Goal: Information Seeking & Learning: Learn about a topic

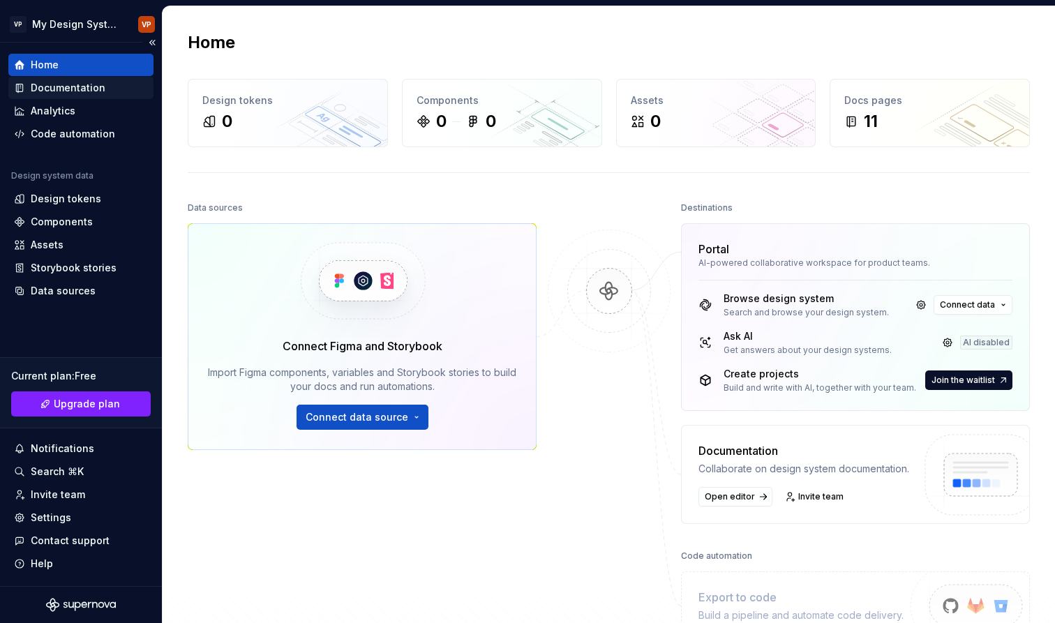
click at [55, 96] on div "Documentation" at bounding box center [80, 88] width 145 height 22
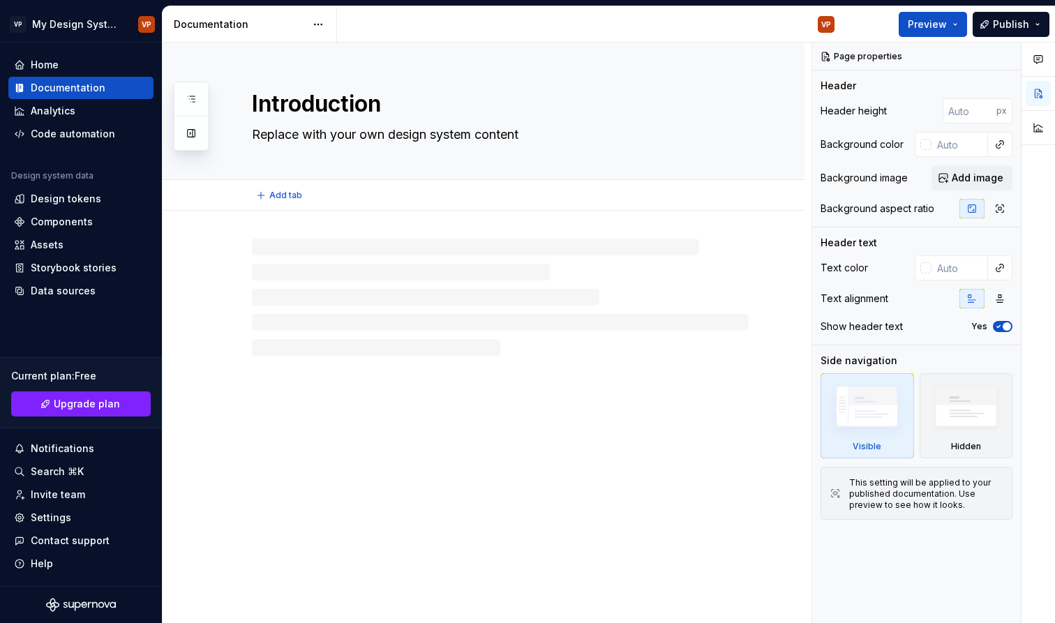
click at [294, 114] on textarea "Introduction" at bounding box center [497, 103] width 497 height 33
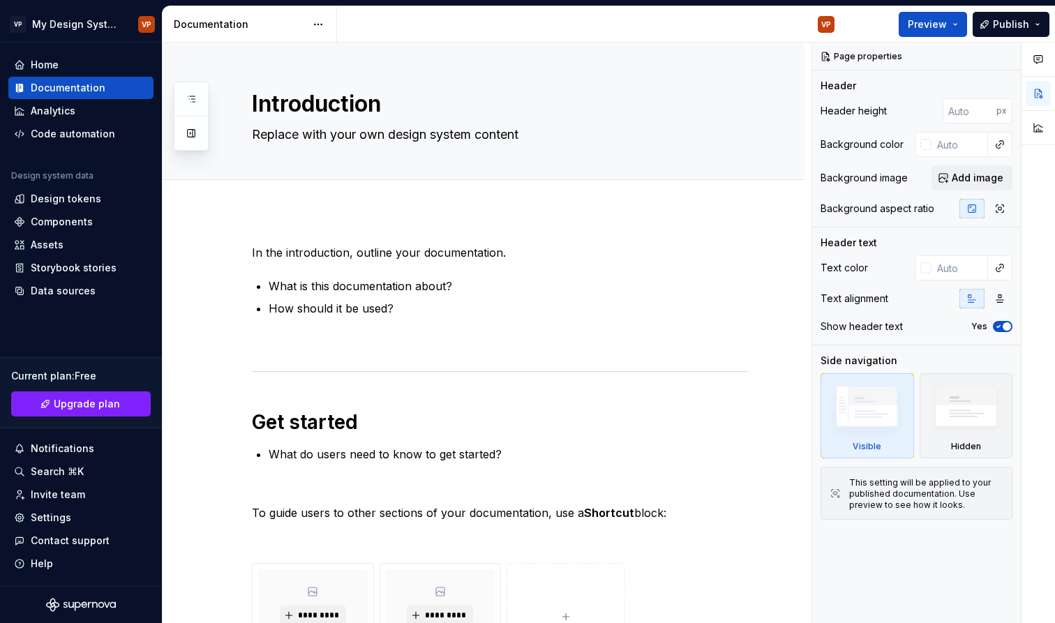
click at [1040, 76] on div at bounding box center [1038, 76] width 33 height 1
click at [1040, 50] on button "button" at bounding box center [1038, 59] width 25 height 25
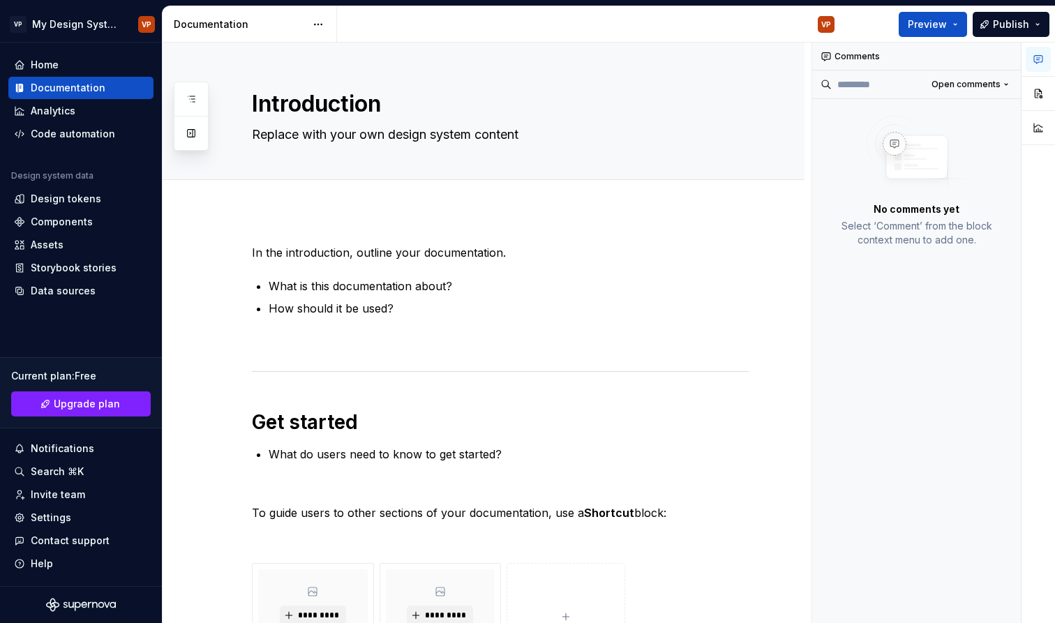
click at [1040, 50] on button "button" at bounding box center [1038, 59] width 25 height 25
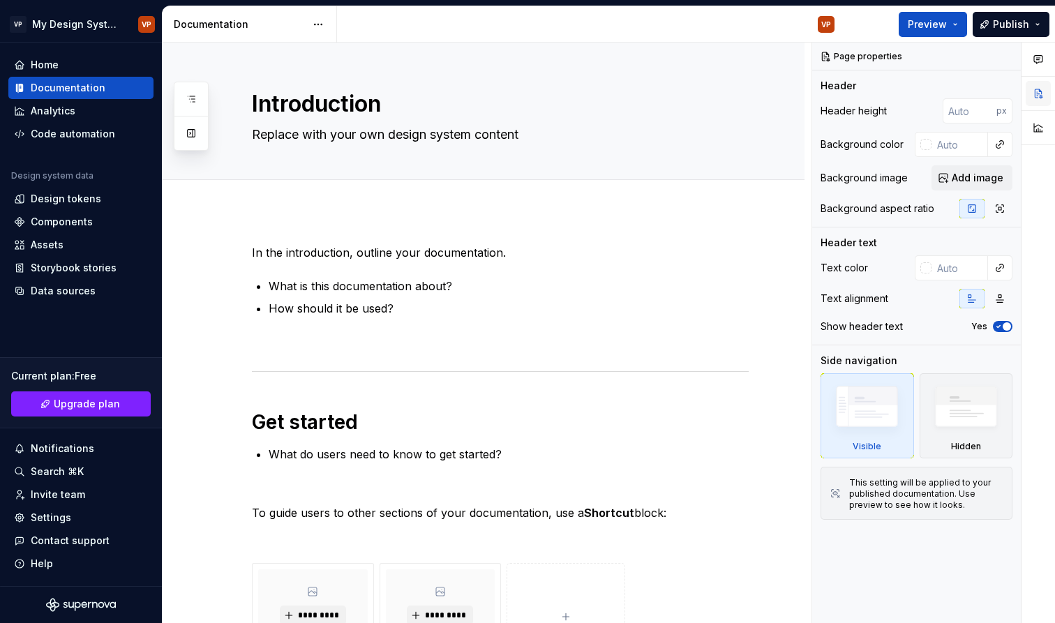
click at [1043, 91] on button "button" at bounding box center [1038, 93] width 25 height 25
click at [1043, 112] on div at bounding box center [1038, 96] width 33 height 107
click at [1033, 57] on icon "button" at bounding box center [1038, 59] width 11 height 11
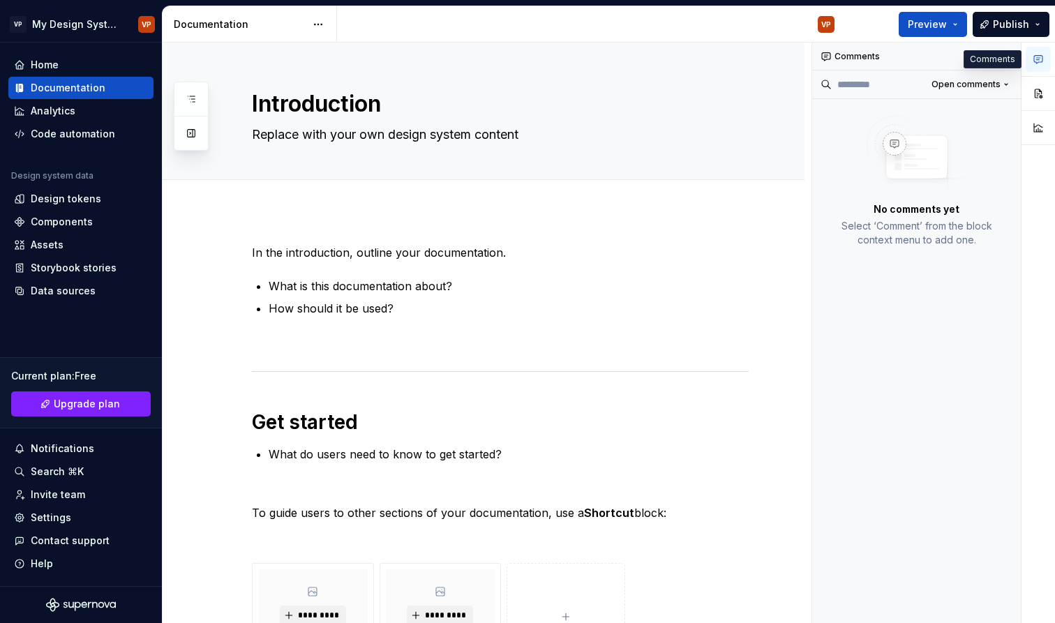
click at [1034, 48] on button "button" at bounding box center [1038, 59] width 25 height 25
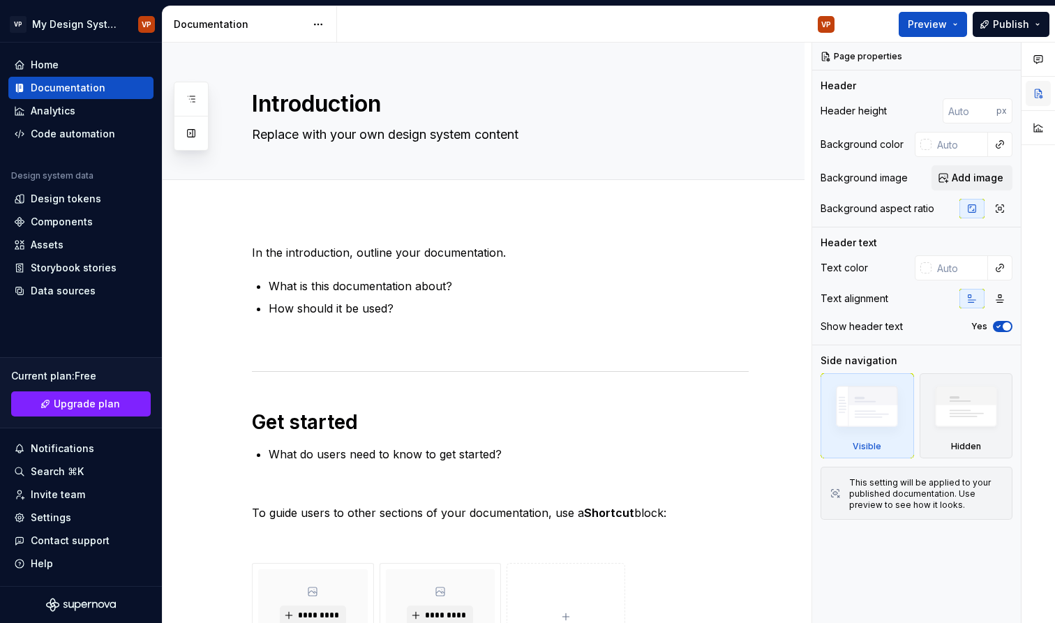
click at [1036, 91] on button "button" at bounding box center [1038, 93] width 25 height 25
click at [1038, 119] on button "button" at bounding box center [1038, 127] width 25 height 25
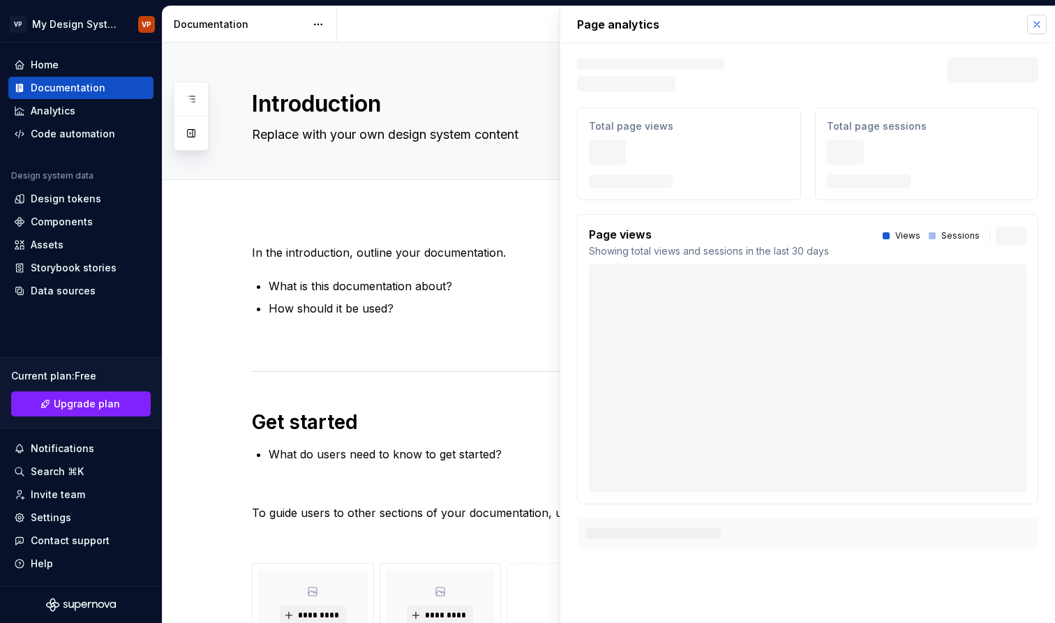
click at [1038, 27] on button "button" at bounding box center [1037, 25] width 20 height 20
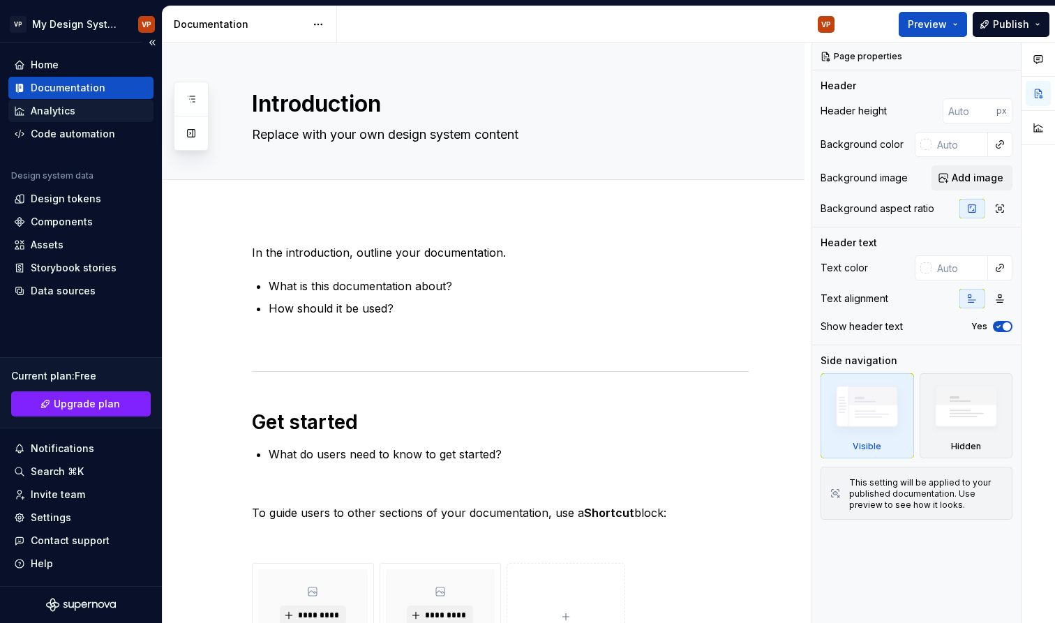
click at [45, 120] on div "Analytics" at bounding box center [80, 111] width 145 height 22
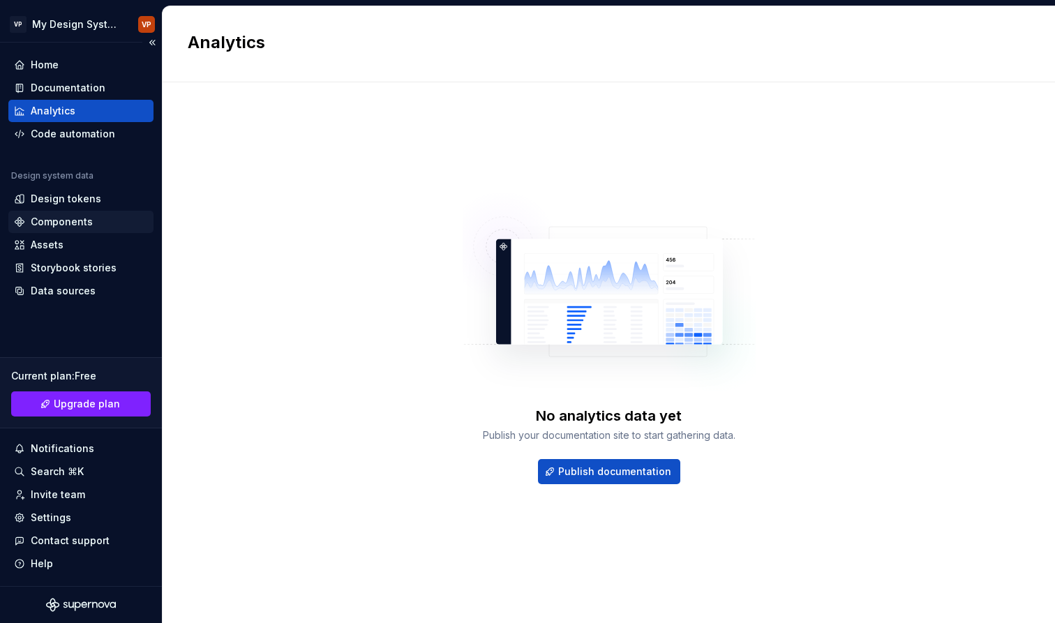
click at [45, 211] on div "Components" at bounding box center [80, 222] width 145 height 22
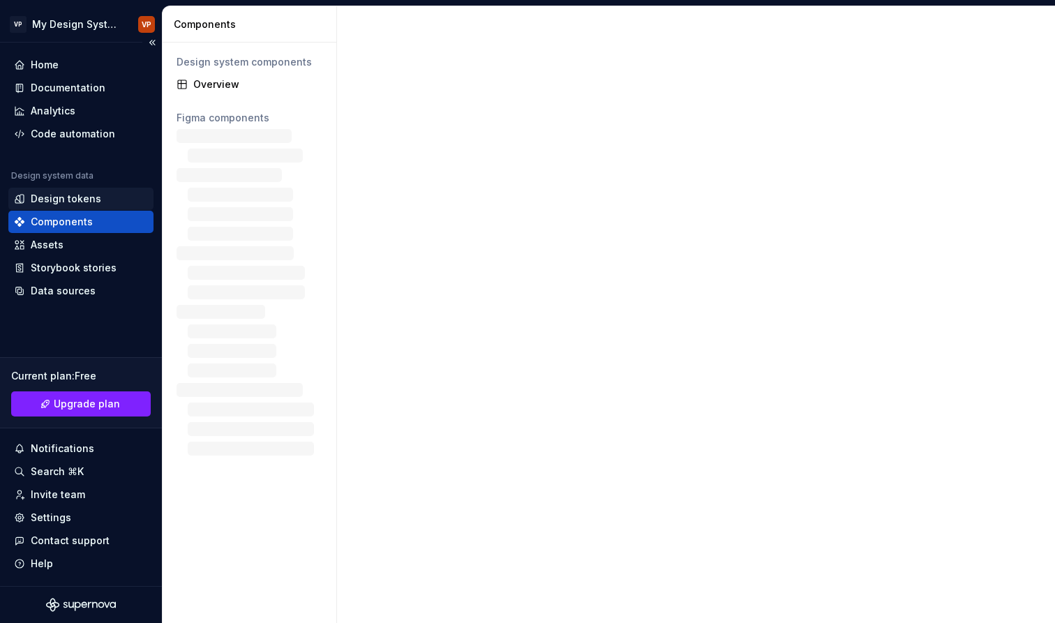
click at [73, 199] on div "Design tokens" at bounding box center [66, 199] width 70 height 14
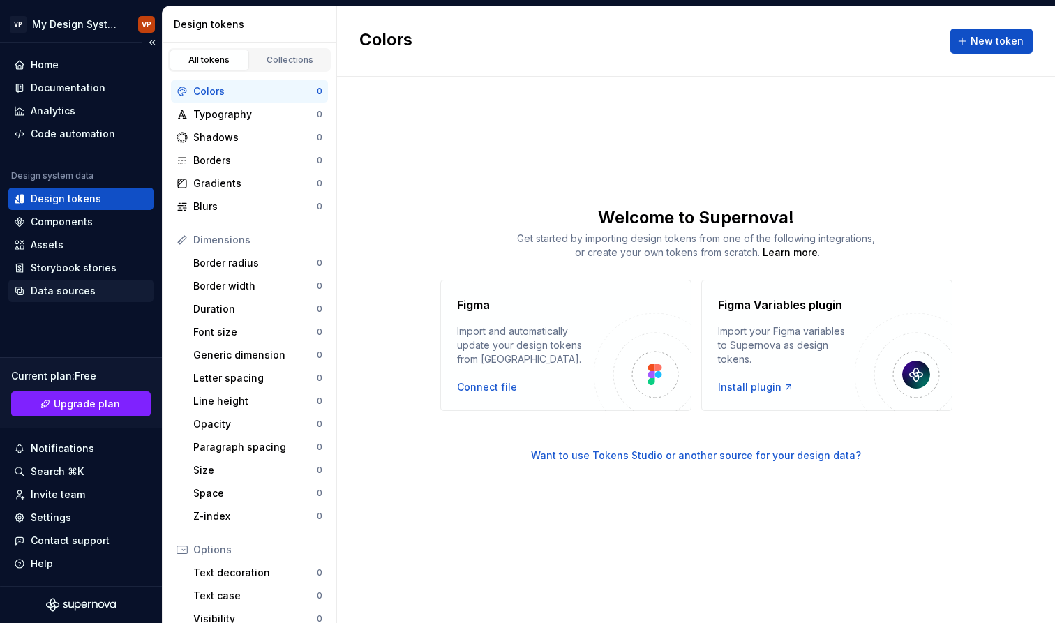
click at [109, 281] on div "Data sources" at bounding box center [80, 291] width 145 height 22
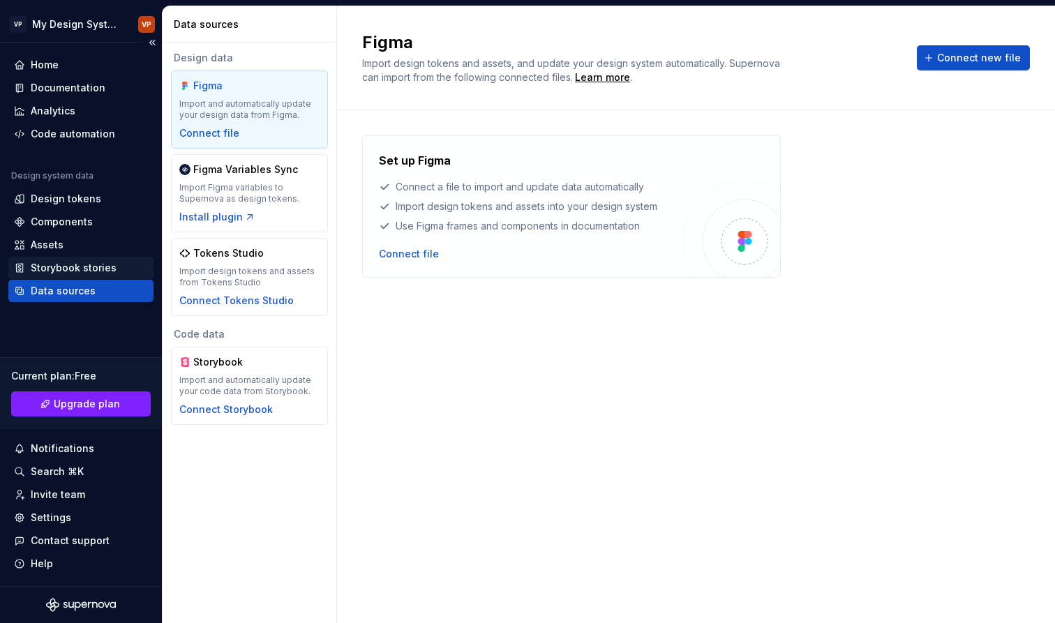
click at [109, 266] on div "Storybook stories" at bounding box center [74, 268] width 86 height 14
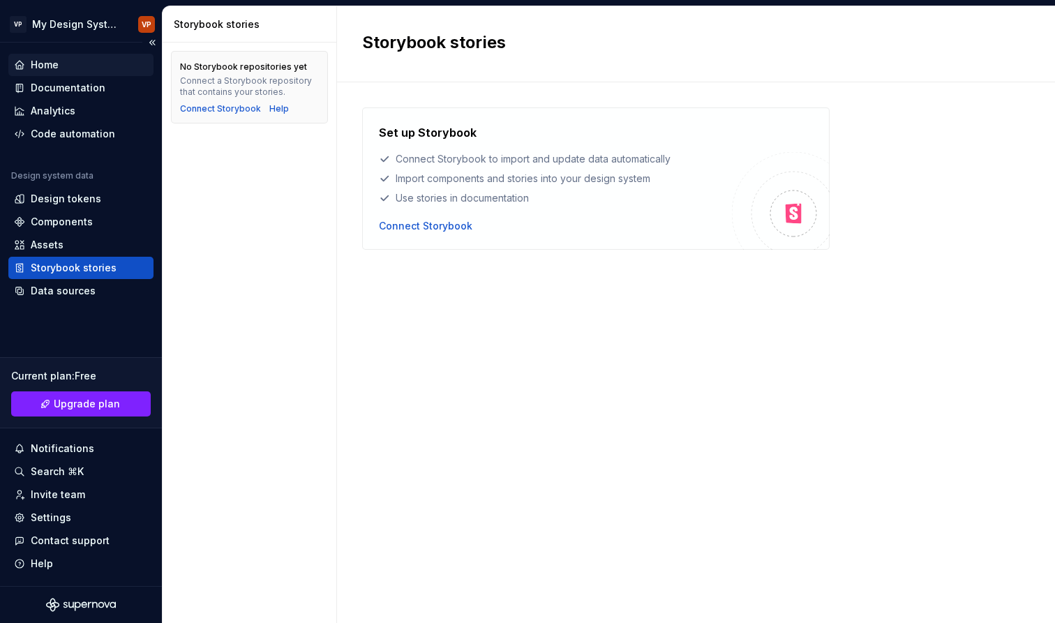
click at [58, 66] on div "Home" at bounding box center [45, 65] width 28 height 14
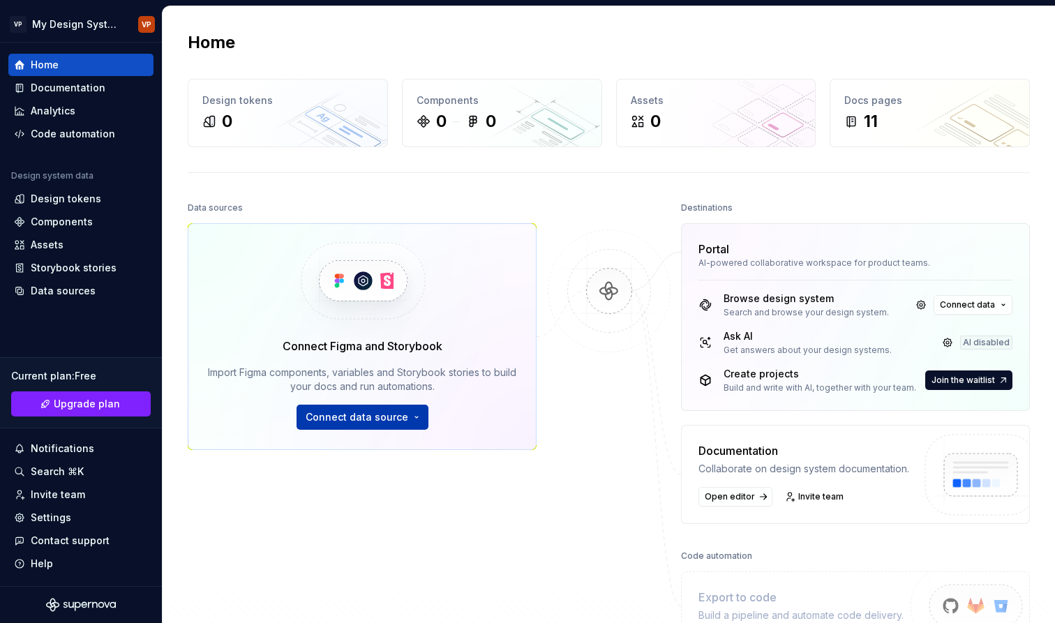
click at [367, 415] on span "Connect data source" at bounding box center [357, 417] width 103 height 14
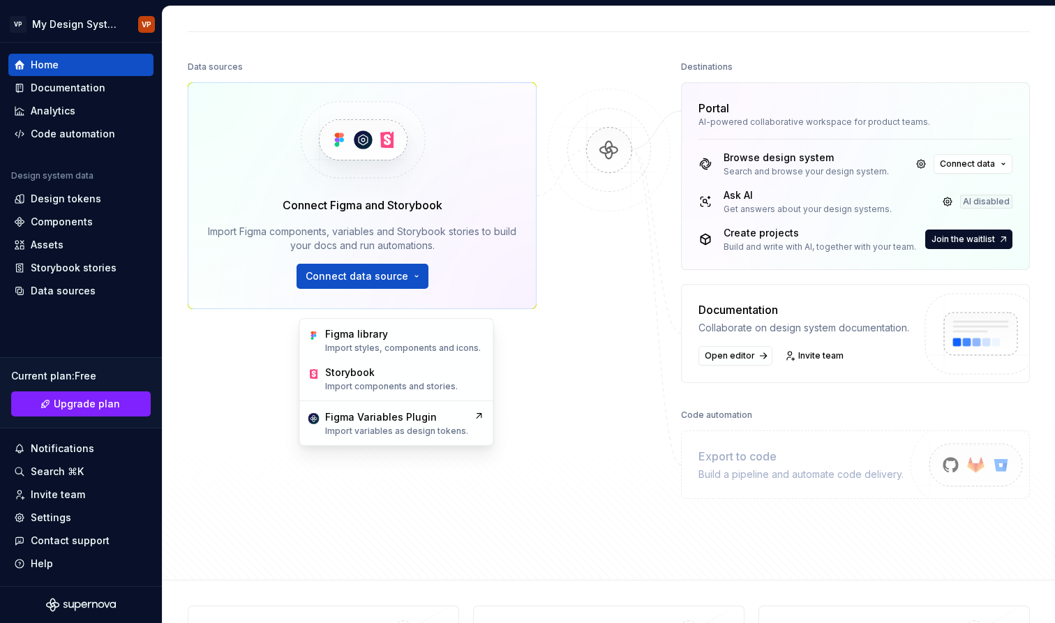
scroll to position [151, 0]
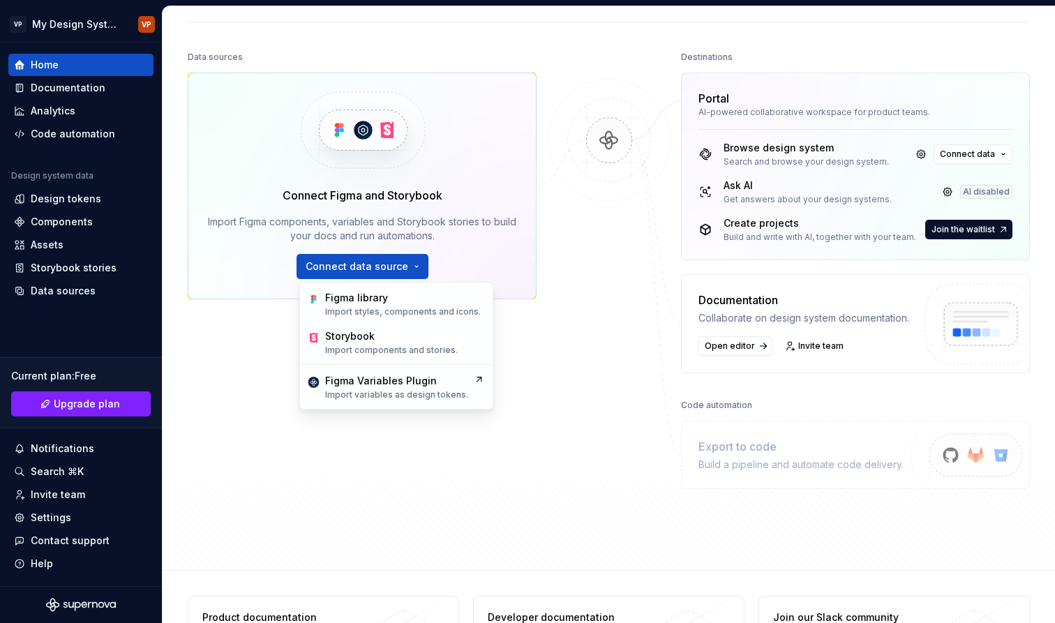
click at [650, 449] on div at bounding box center [609, 268] width 140 height 442
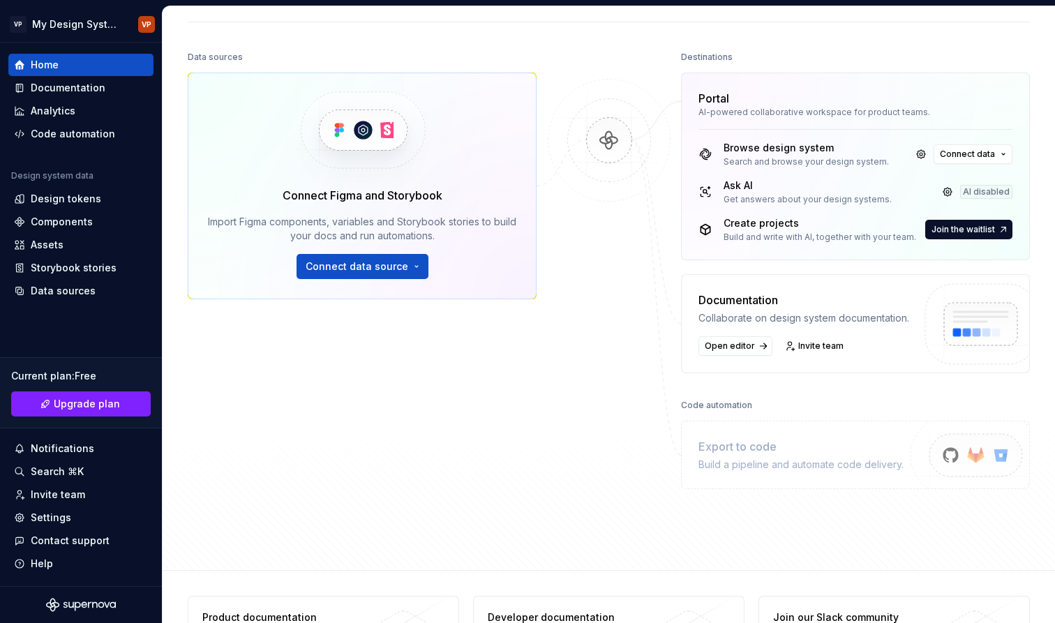
click at [650, 449] on div at bounding box center [609, 268] width 140 height 442
click at [73, 105] on div "Analytics" at bounding box center [53, 111] width 45 height 14
click at [77, 91] on div "Documentation" at bounding box center [68, 88] width 75 height 14
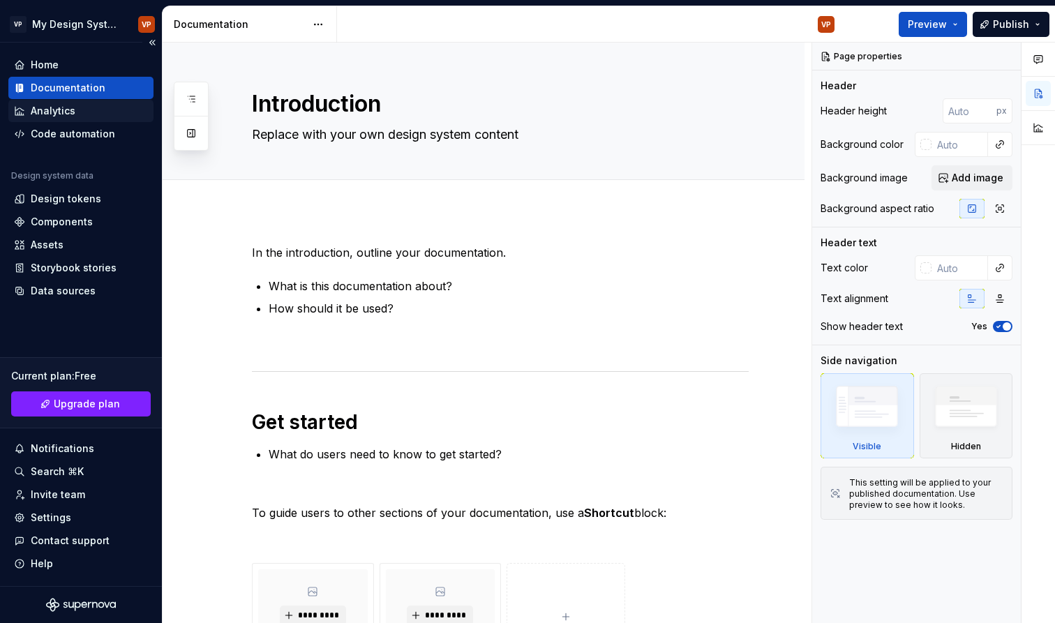
click at [89, 117] on div "Analytics" at bounding box center [81, 111] width 134 height 14
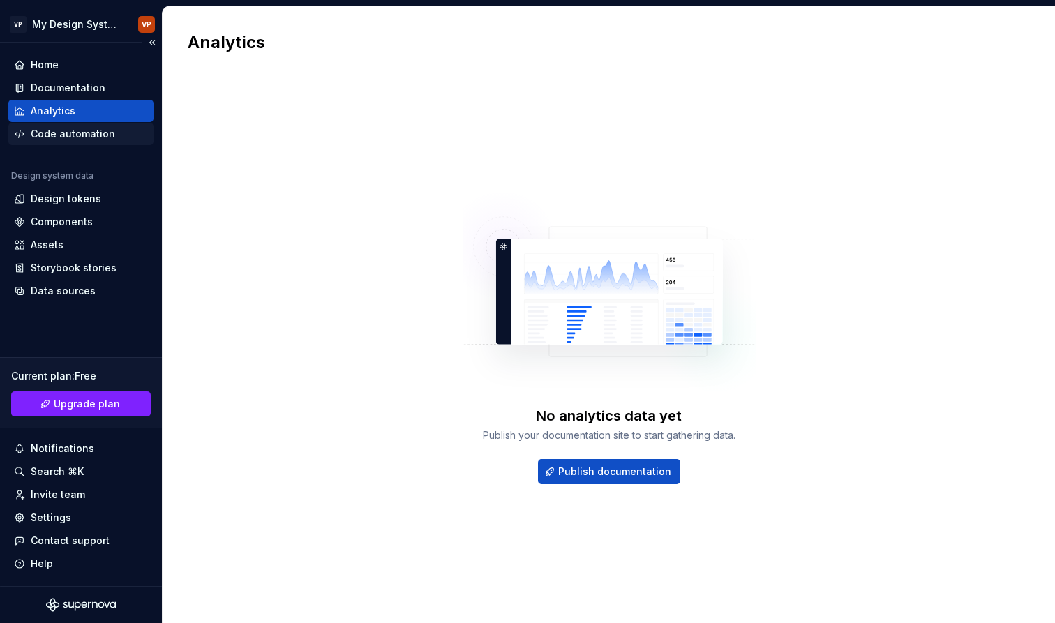
click at [93, 144] on div "Code automation" at bounding box center [80, 134] width 145 height 22
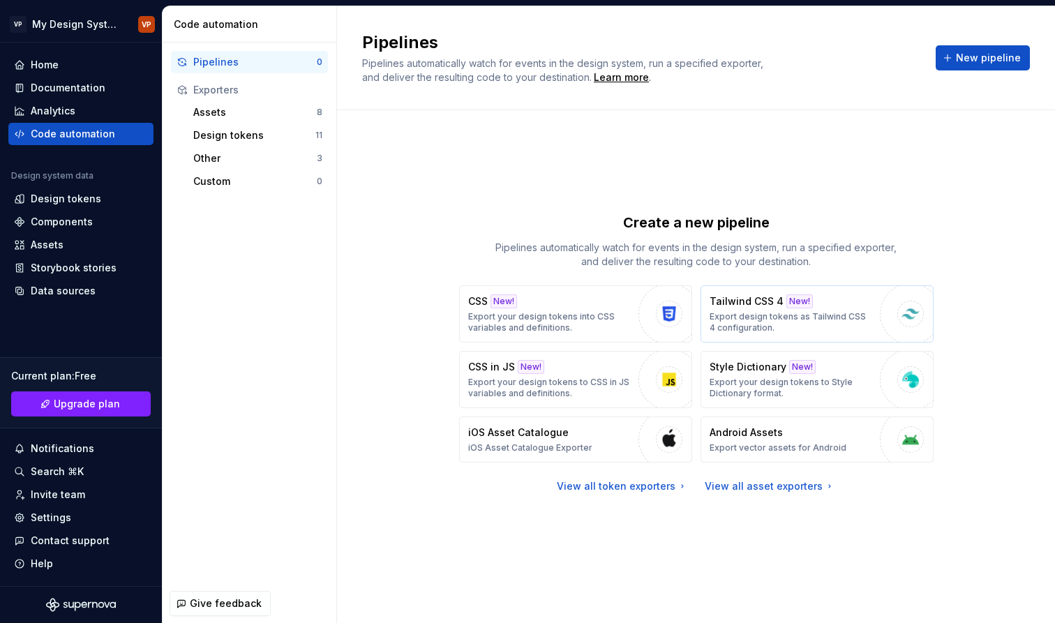
click at [770, 314] on p "Export design tokens as Tailwind CSS 4 configuration." at bounding box center [791, 322] width 163 height 22
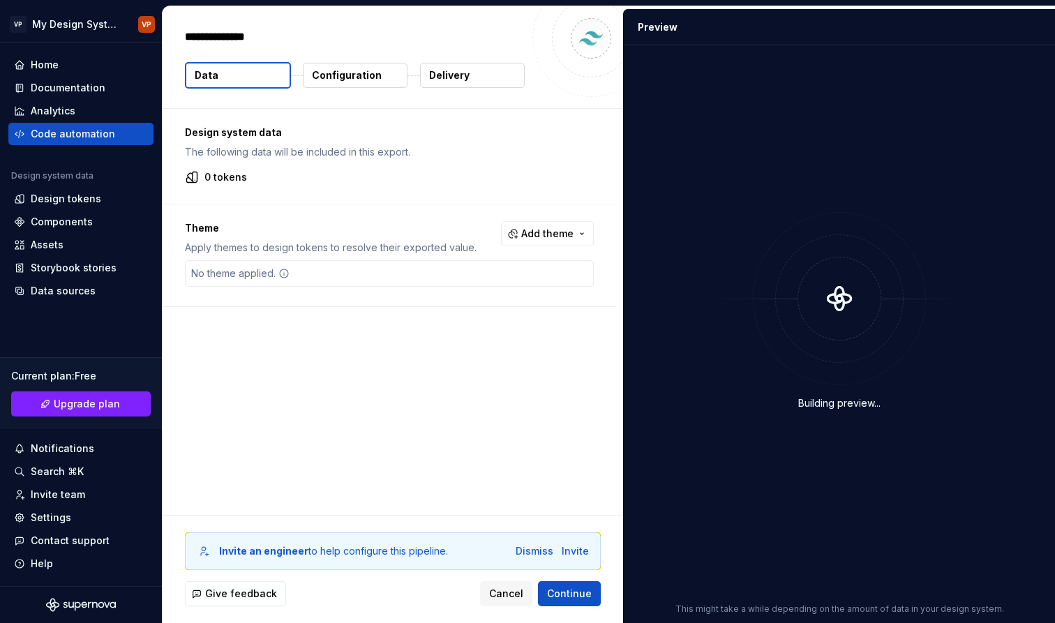
click at [329, 75] on p "Configuration" at bounding box center [347, 75] width 70 height 14
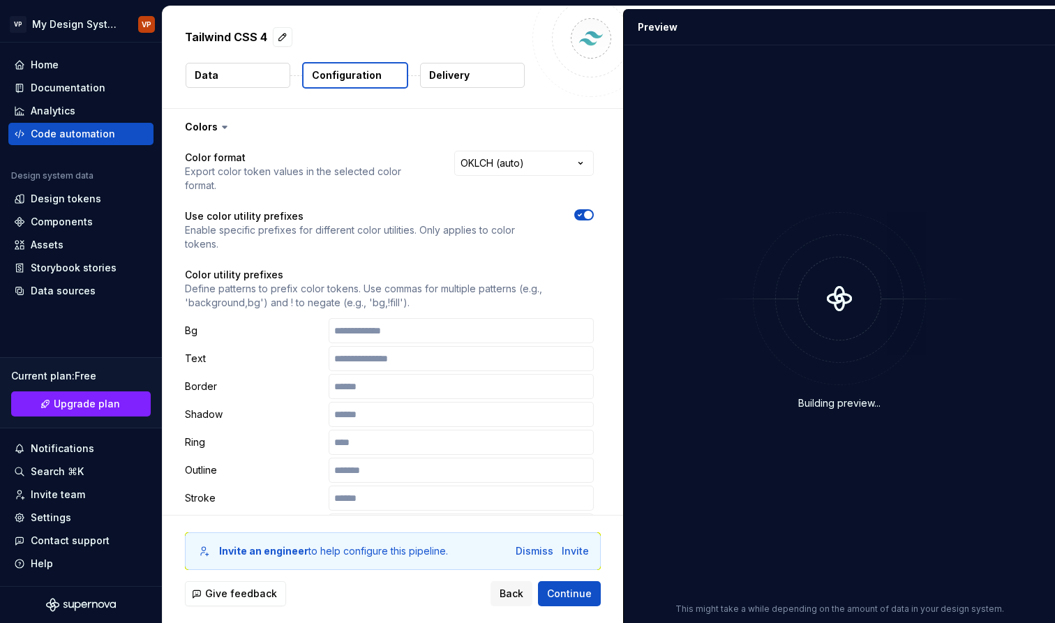
click at [260, 66] on button "Data" at bounding box center [238, 75] width 105 height 25
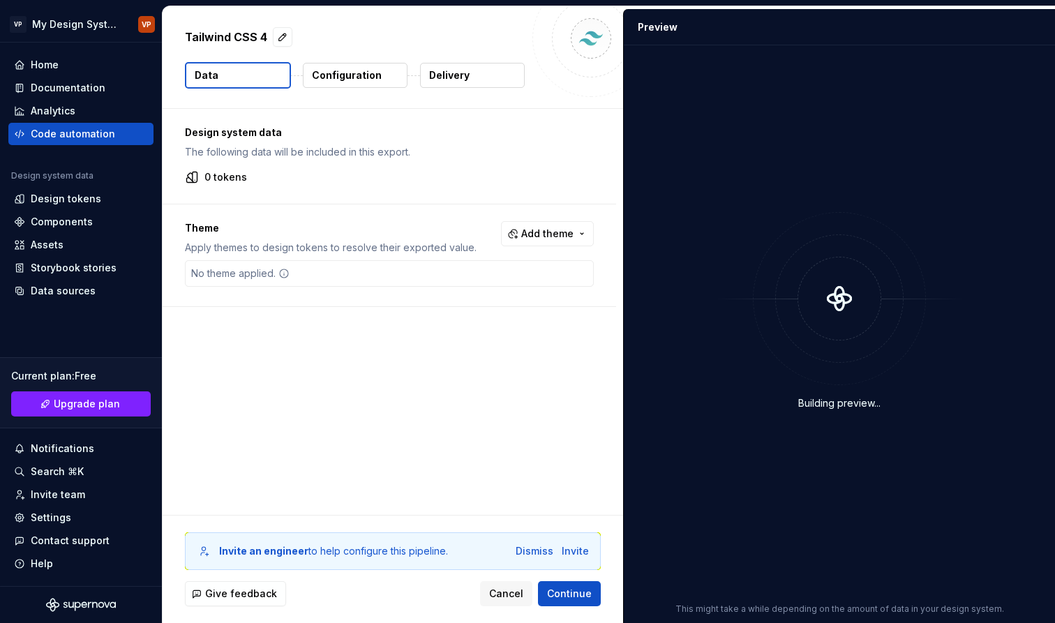
click at [330, 70] on p "Configuration" at bounding box center [347, 75] width 70 height 14
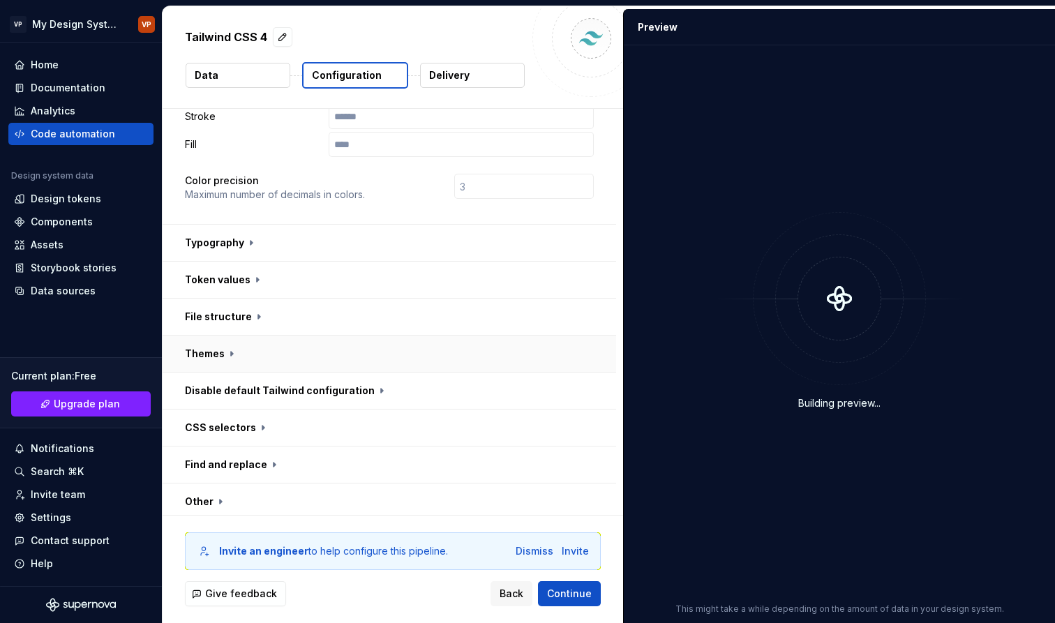
scroll to position [123, 0]
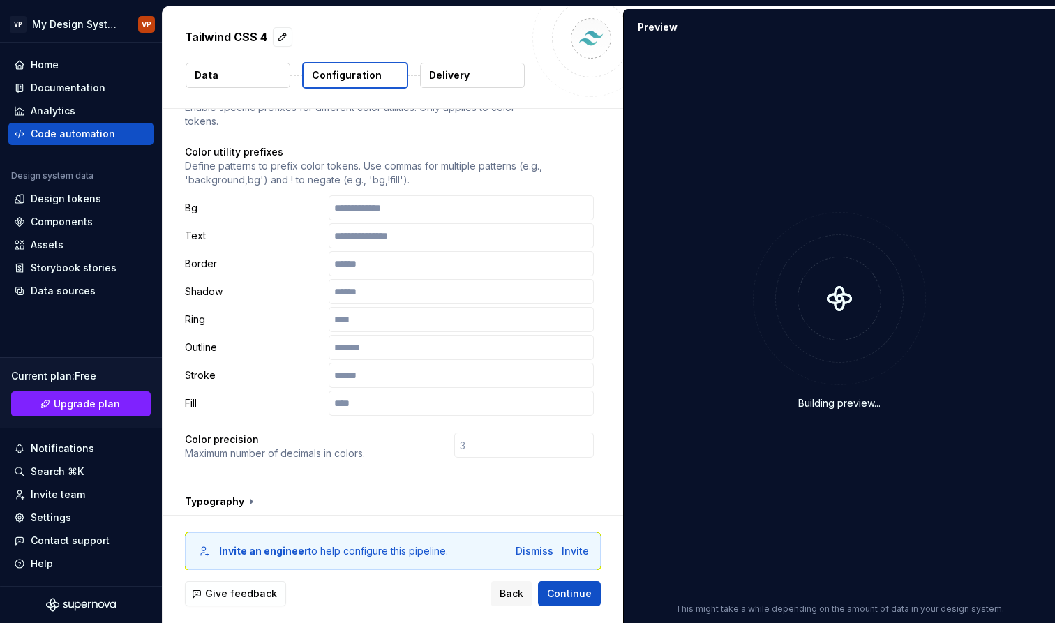
click at [197, 229] on p "Text" at bounding box center [254, 236] width 138 height 14
click at [204, 257] on p "Border" at bounding box center [254, 264] width 138 height 14
click at [204, 307] on div "Ring" at bounding box center [389, 319] width 409 height 25
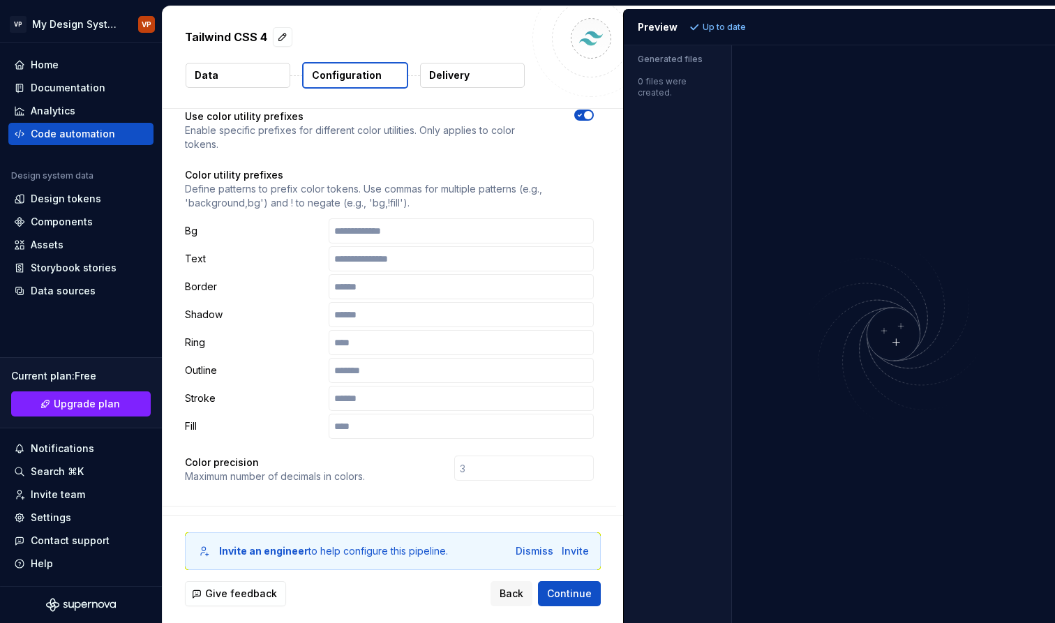
scroll to position [93, 0]
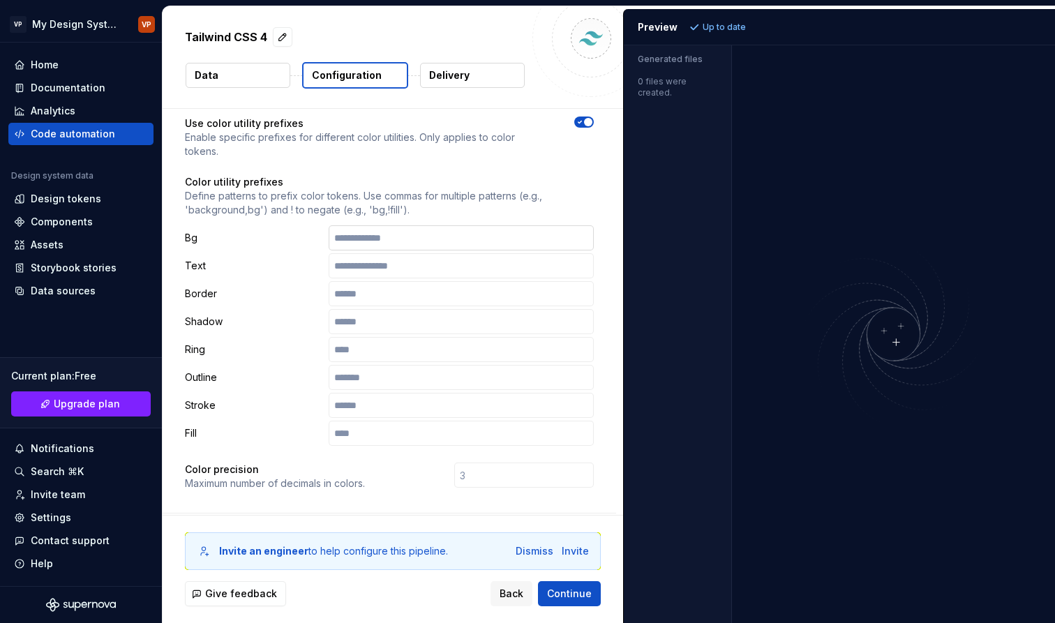
click at [346, 225] on input "text" at bounding box center [461, 237] width 265 height 25
click at [457, 73] on p "Delivery" at bounding box center [449, 75] width 40 height 14
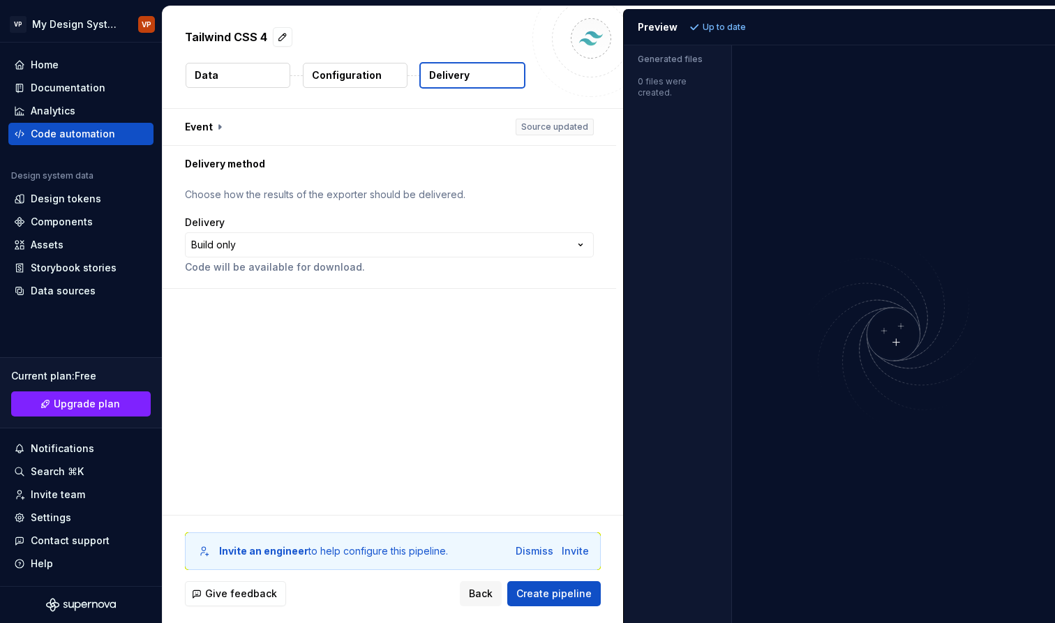
click at [385, 73] on button "Configuration" at bounding box center [355, 75] width 105 height 25
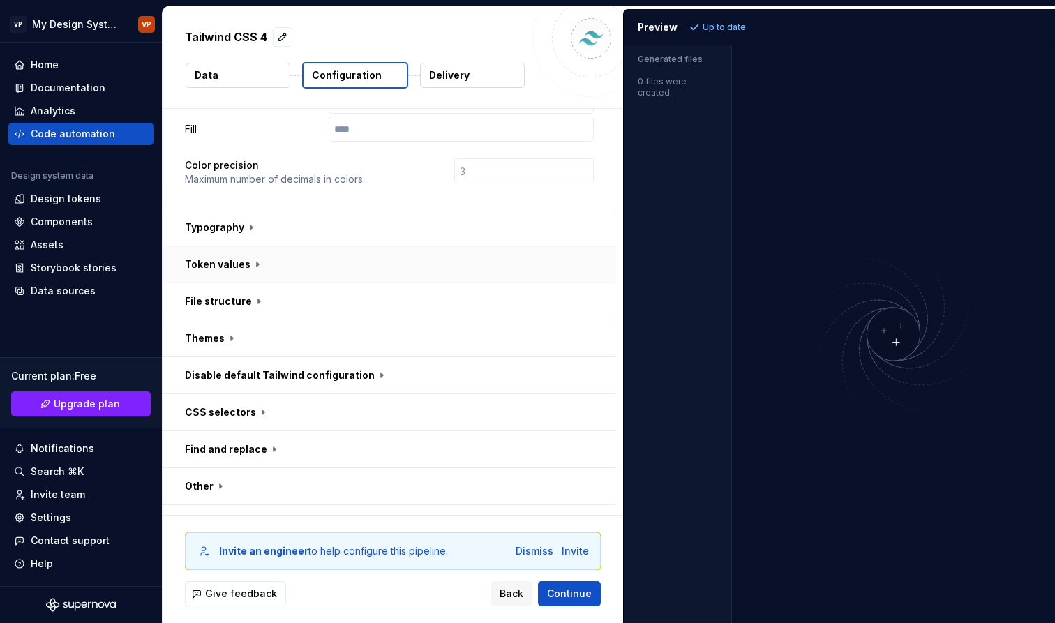
scroll to position [396, 0]
click at [220, 210] on button "button" at bounding box center [390, 228] width 454 height 36
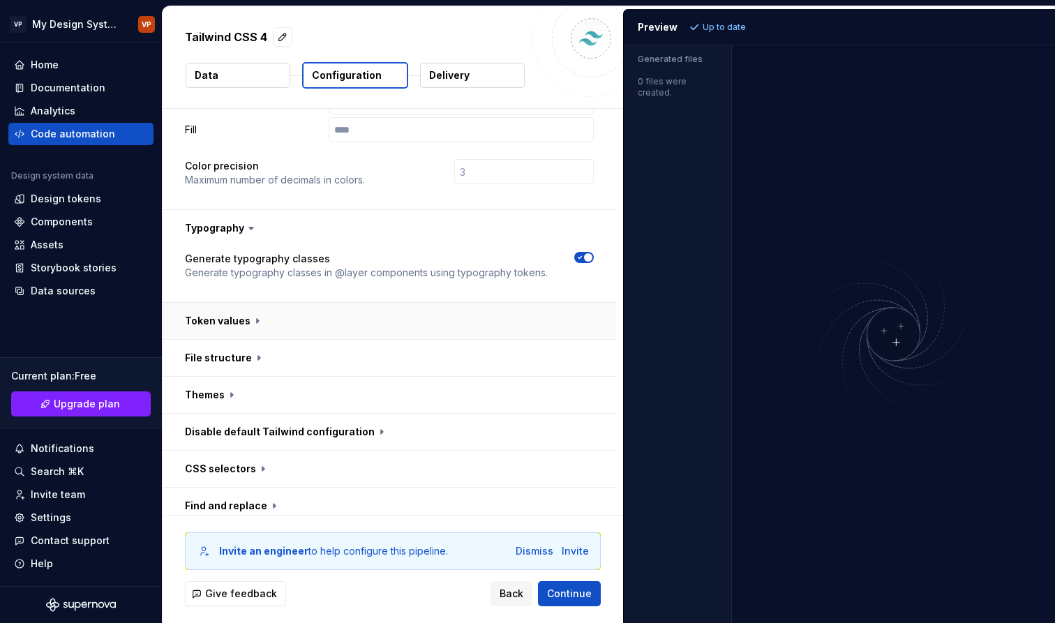
click at [229, 303] on button "button" at bounding box center [390, 321] width 454 height 36
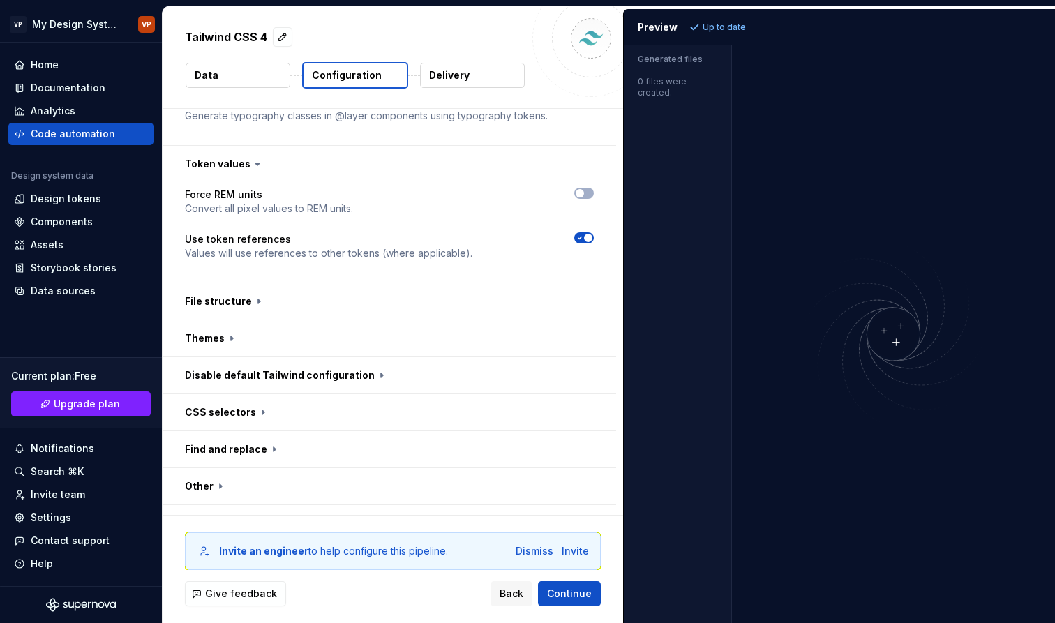
scroll to position [553, 0]
click at [237, 321] on button "button" at bounding box center [390, 339] width 454 height 36
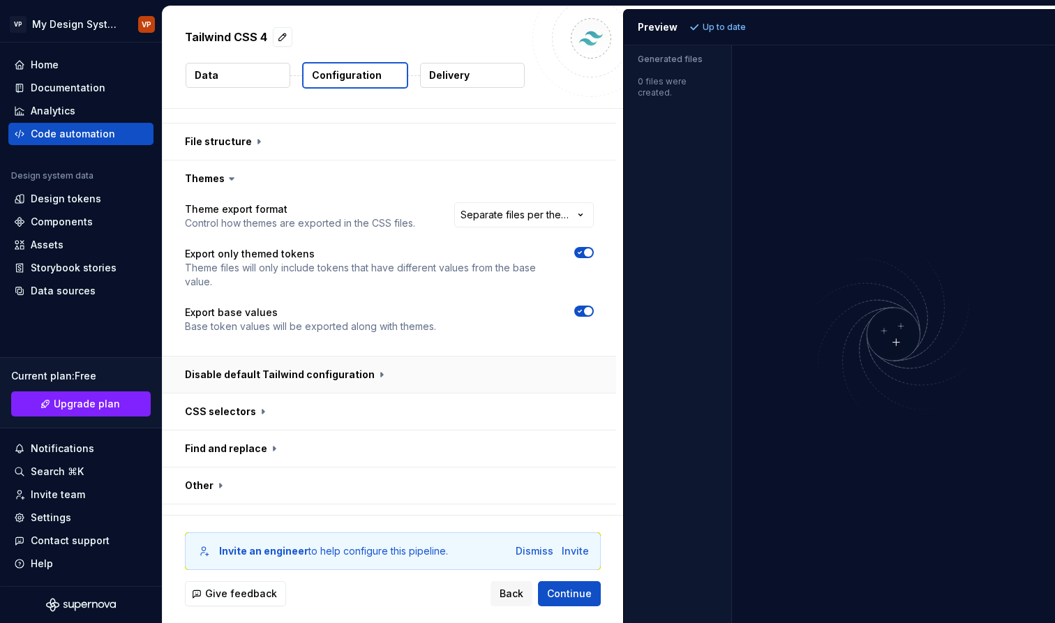
scroll to position [712, 0]
click at [51, 59] on div "Home" at bounding box center [45, 65] width 28 height 14
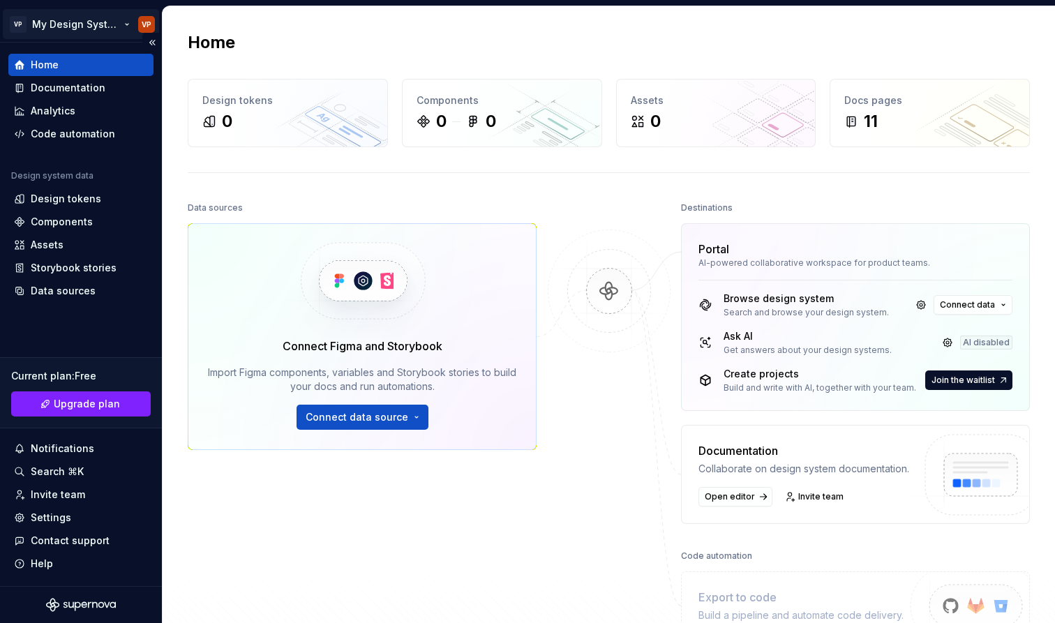
click at [84, 32] on html "VP My Design System VP Home Documentation Analytics Code automation Design syst…" at bounding box center [527, 311] width 1055 height 623
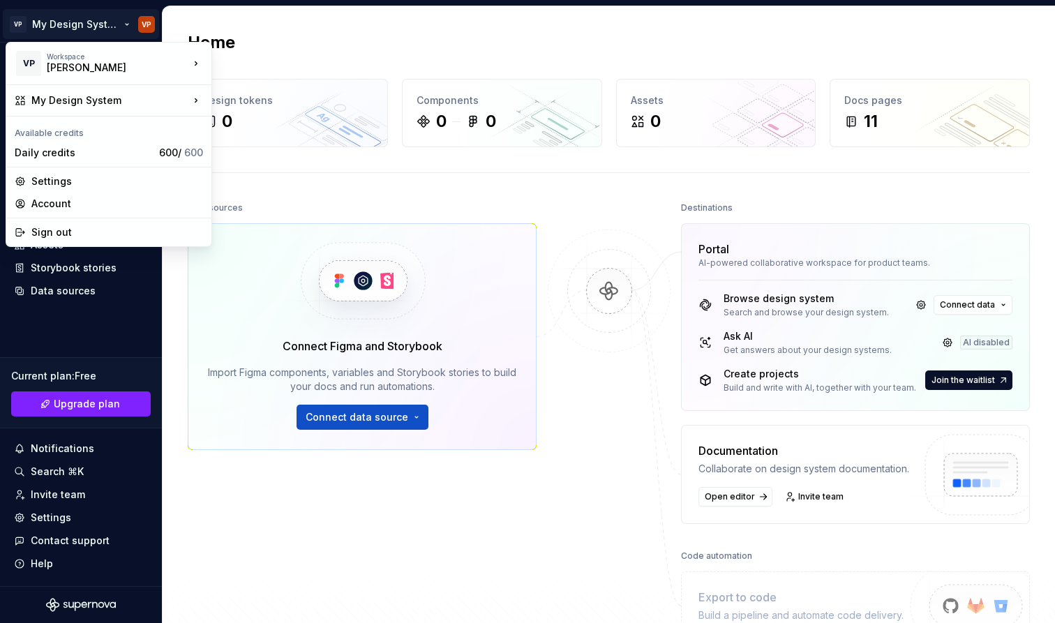
click at [56, 329] on html "VP My Design System VP Home Documentation Analytics Code automation Design syst…" at bounding box center [527, 311] width 1055 height 623
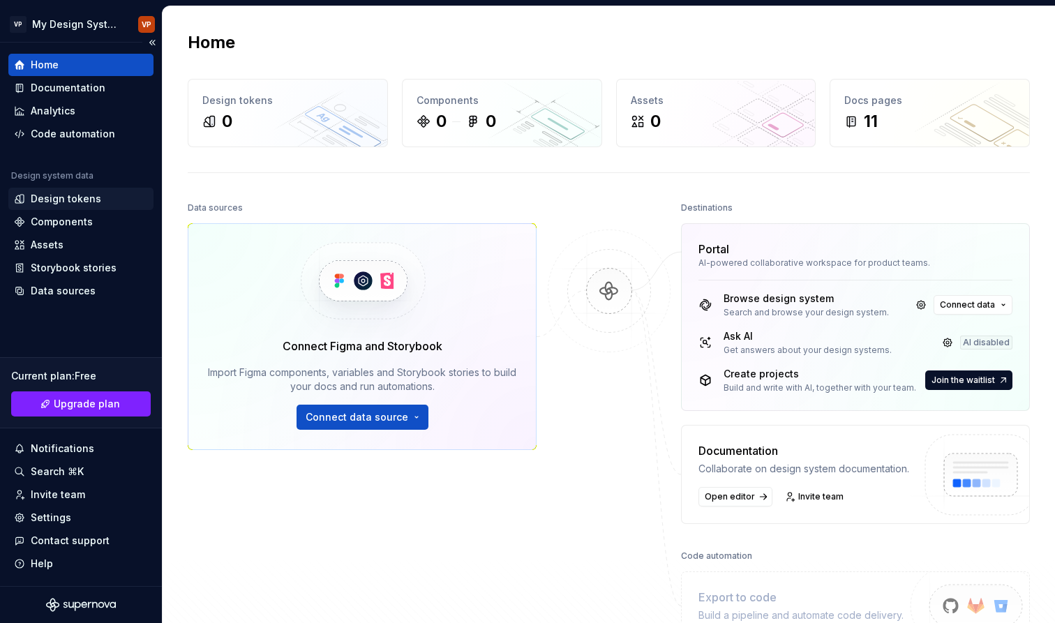
click at [94, 191] on div "Design tokens" at bounding box center [80, 199] width 145 height 22
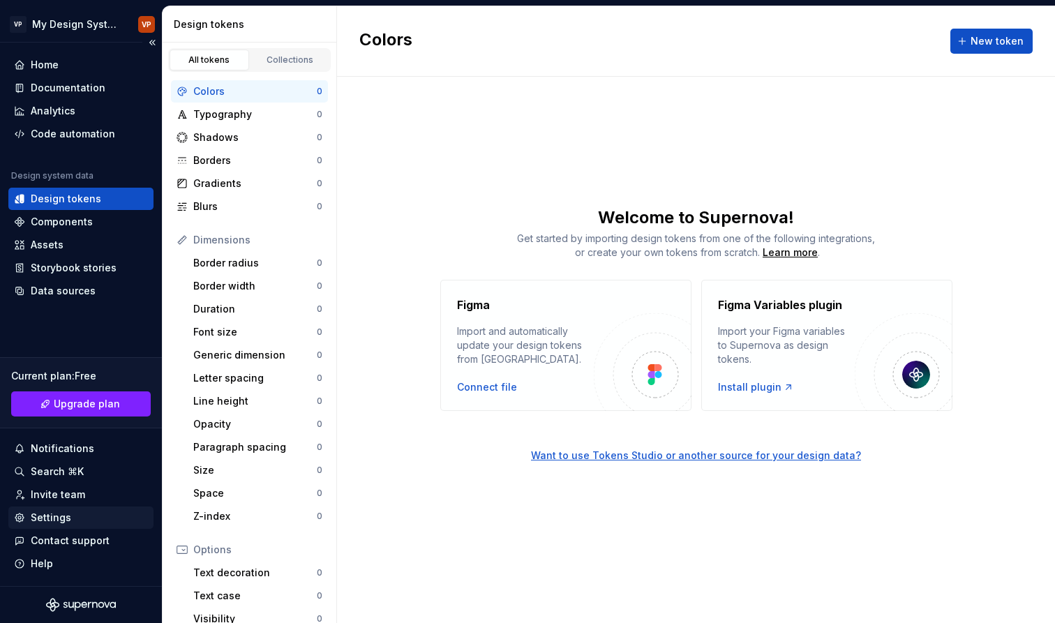
click at [57, 514] on div "Settings" at bounding box center [51, 518] width 40 height 14
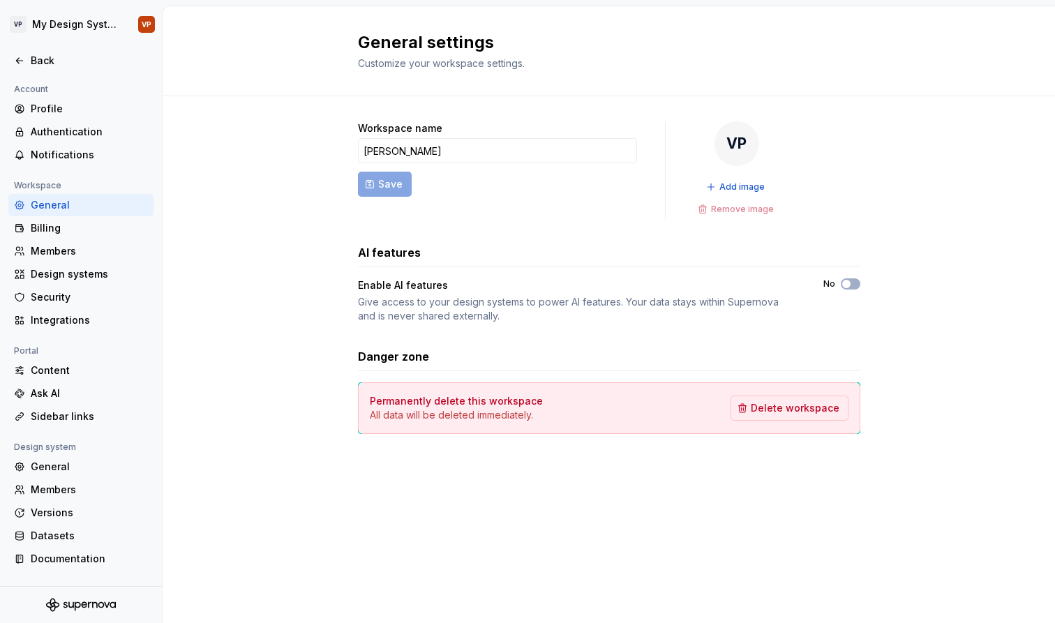
click at [54, 47] on div at bounding box center [81, 46] width 162 height 7
click at [54, 62] on div "Back" at bounding box center [89, 61] width 117 height 14
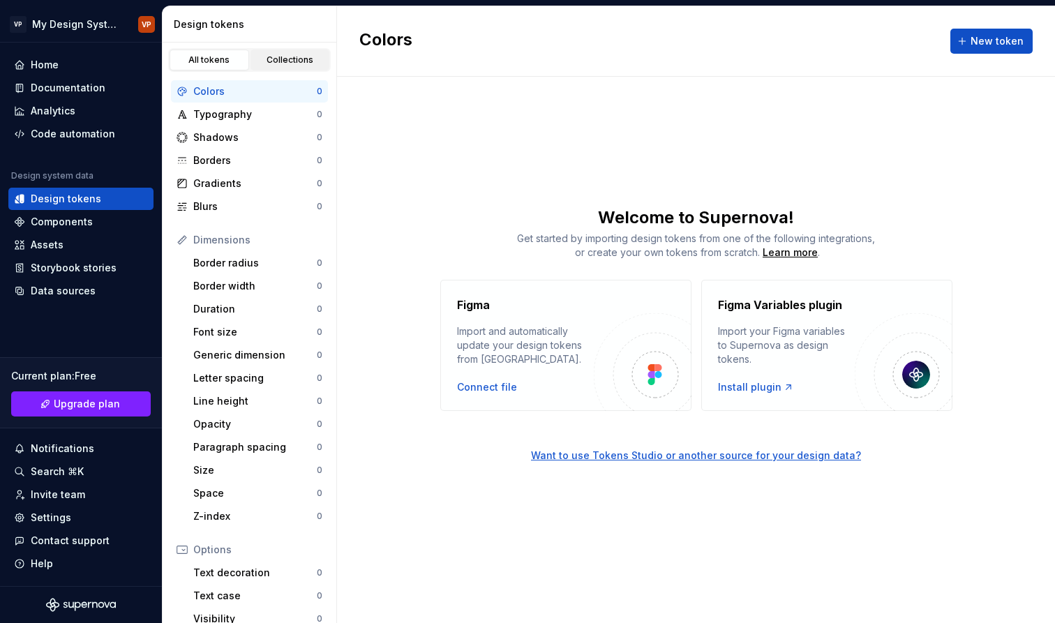
click at [292, 60] on div "Collections" at bounding box center [290, 59] width 70 height 11
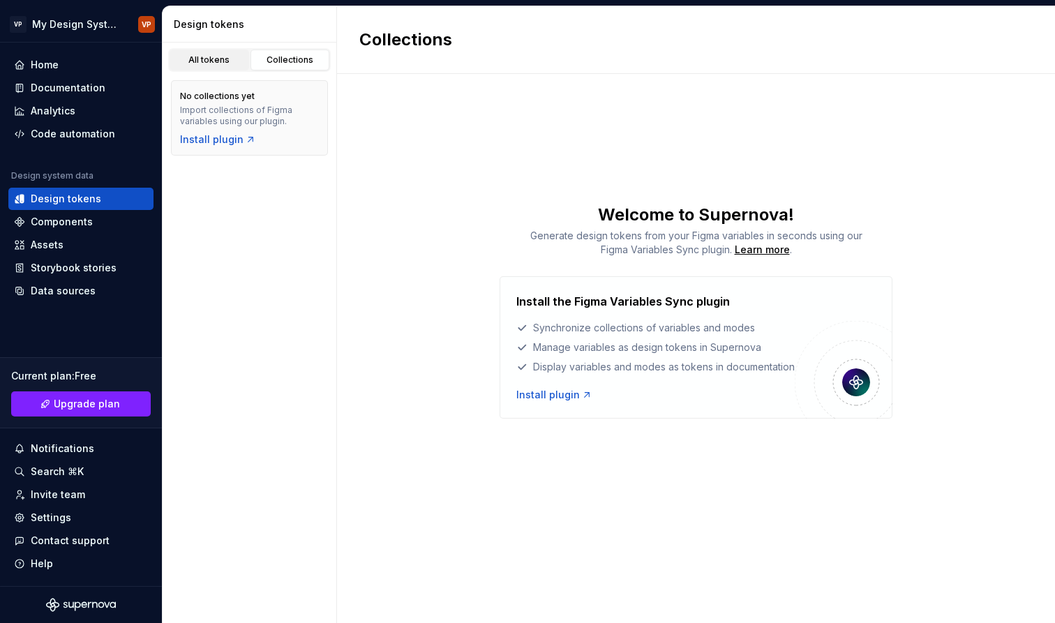
click at [236, 59] on div "All tokens" at bounding box center [209, 59] width 70 height 11
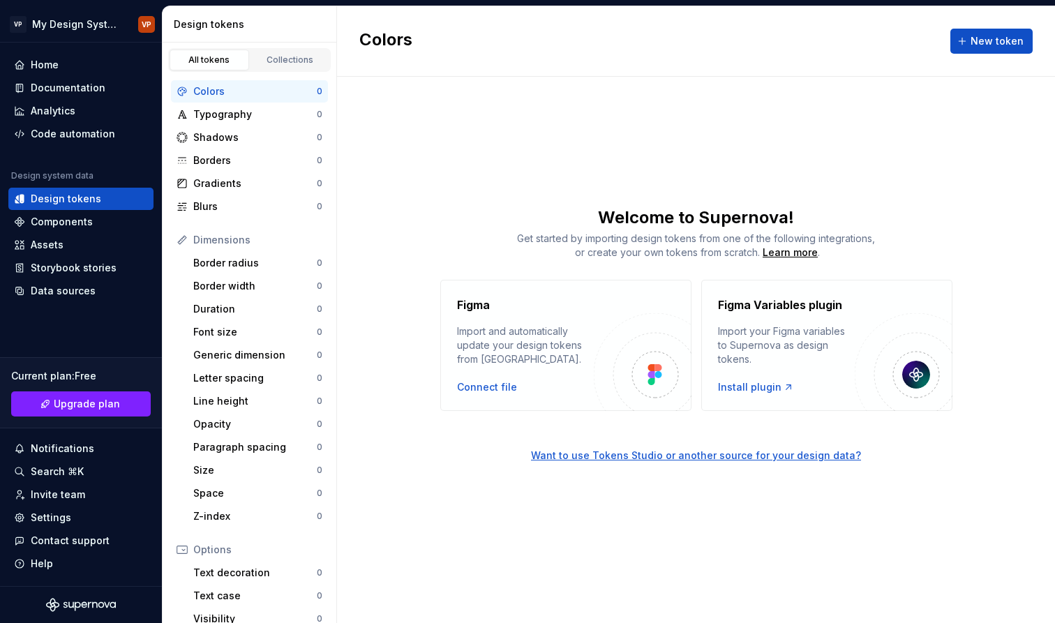
click at [286, 97] on div "Colors" at bounding box center [255, 91] width 124 height 14
click at [93, 64] on div "Home" at bounding box center [81, 65] width 134 height 14
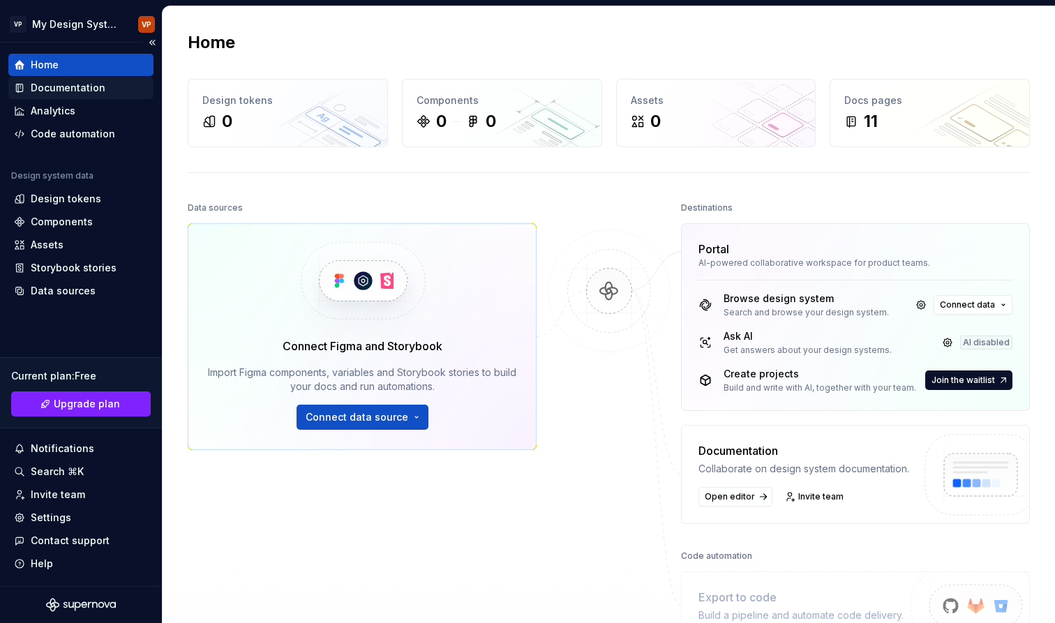
click at [111, 95] on div "Documentation" at bounding box center [80, 88] width 145 height 22
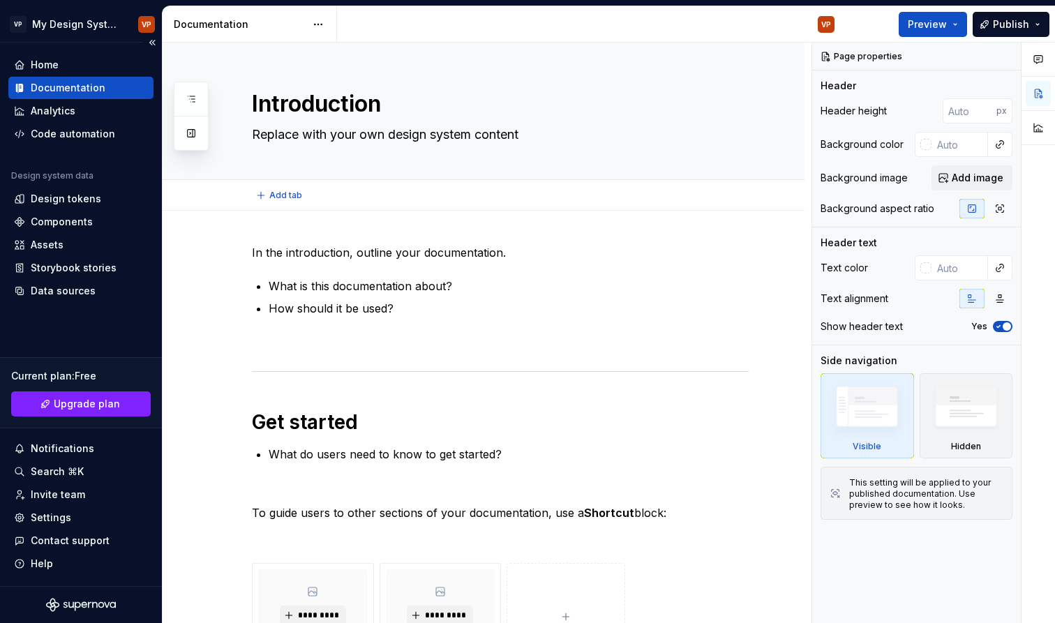
type textarea "*"
click at [58, 67] on div "Home" at bounding box center [45, 65] width 28 height 14
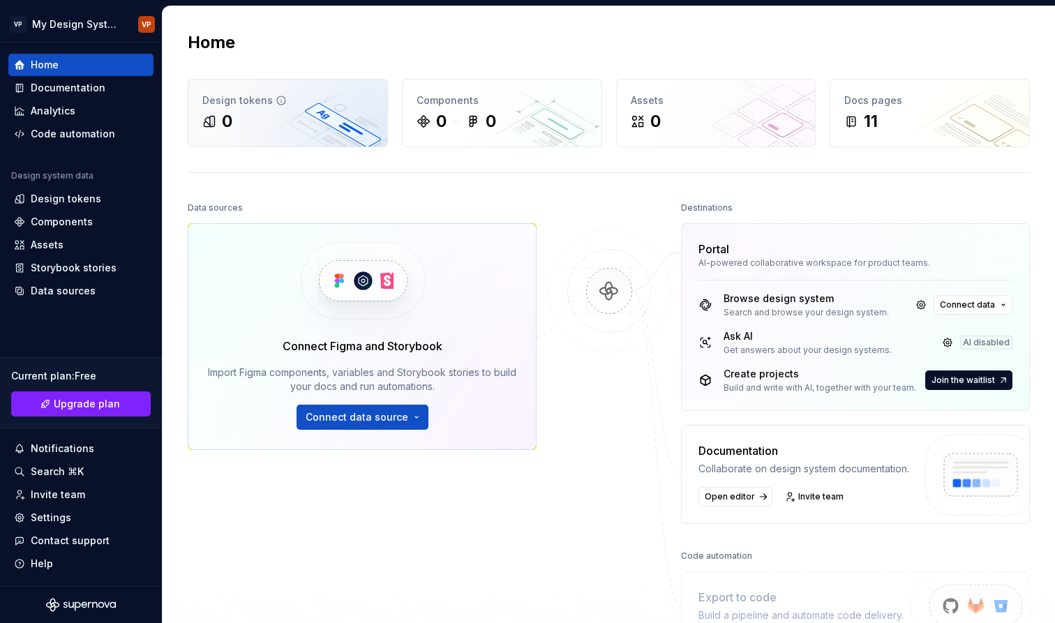
click at [209, 108] on div "Design tokens 0" at bounding box center [287, 113] width 199 height 67
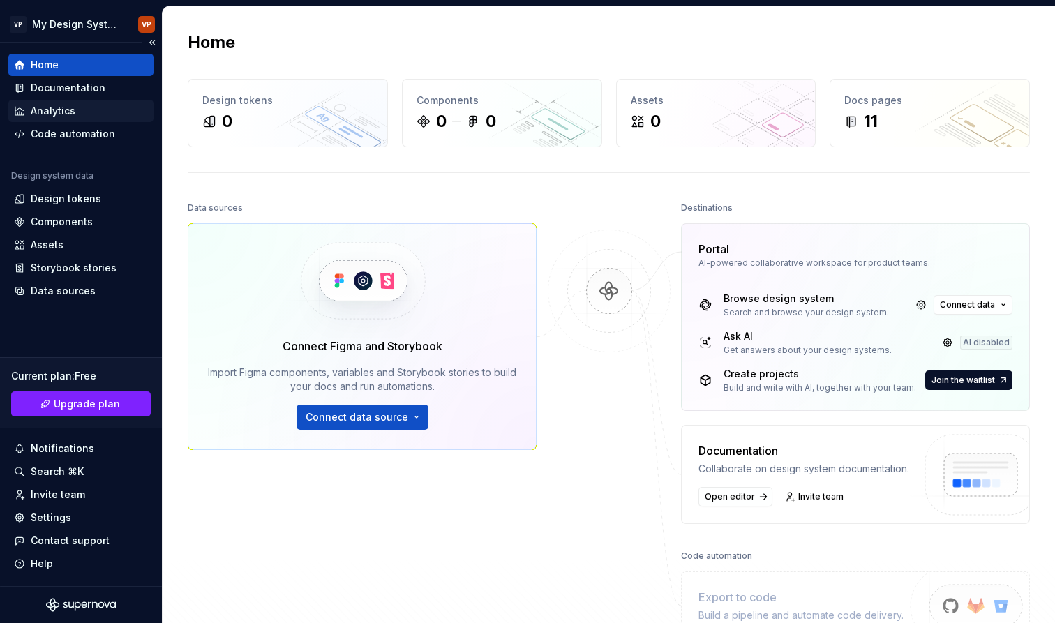
click at [66, 112] on div "Analytics" at bounding box center [53, 111] width 45 height 14
